Goal: Information Seeking & Learning: Learn about a topic

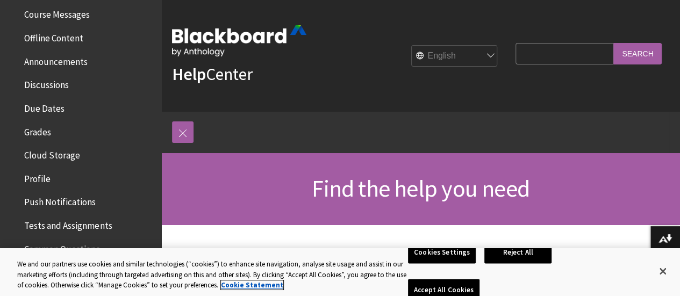
scroll to position [259, 0]
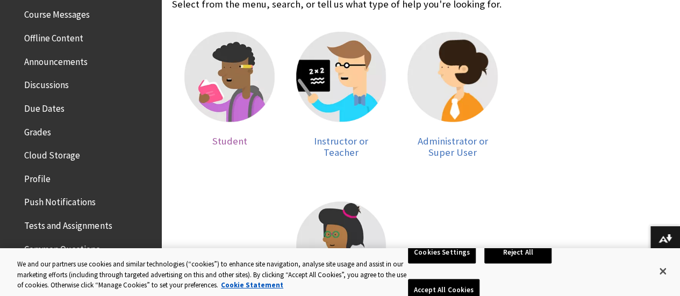
click at [229, 62] on img at bounding box center [229, 77] width 90 height 90
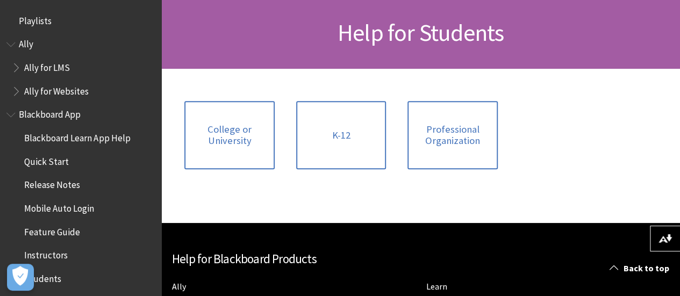
scroll to position [169, 0]
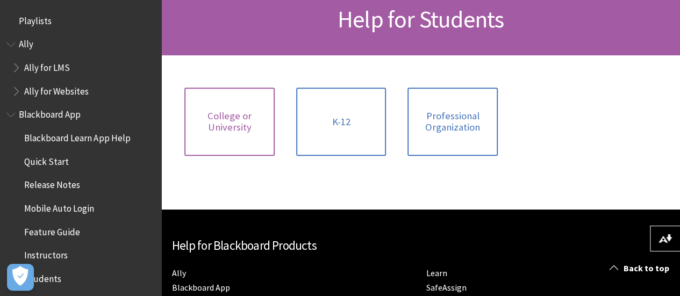
click at [268, 111] on span "College or University" at bounding box center [229, 121] width 77 height 23
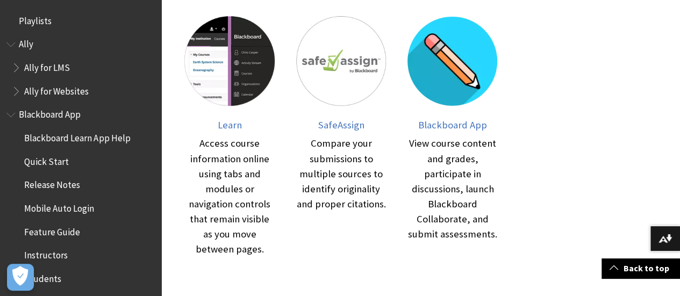
scroll to position [242, 0]
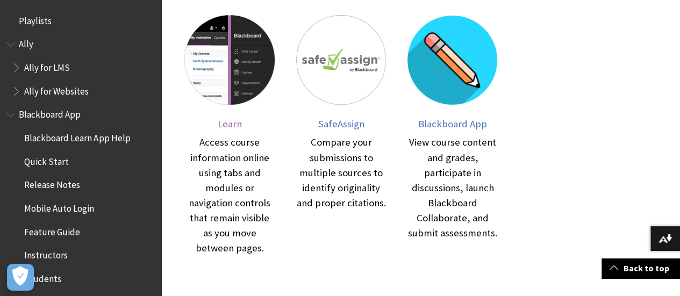
click at [221, 35] on img at bounding box center [229, 60] width 90 height 90
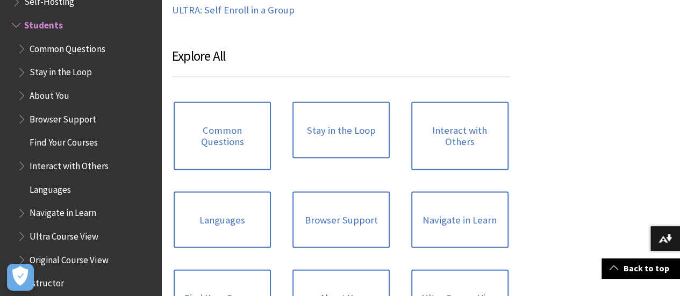
scroll to position [1059, 0]
